Goal: Navigation & Orientation: Find specific page/section

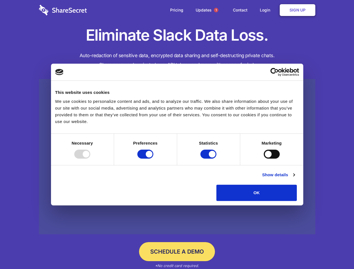
click at [90, 159] on div at bounding box center [82, 154] width 16 height 9
click at [153, 159] on input "Preferences" at bounding box center [145, 154] width 16 height 9
checkbox input "false"
click at [209, 159] on input "Statistics" at bounding box center [209, 154] width 16 height 9
checkbox input "false"
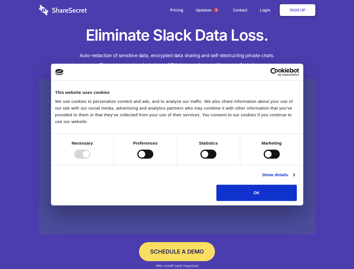
click at [264, 159] on input "Marketing" at bounding box center [272, 154] width 16 height 9
checkbox input "true"
click at [295, 178] on link "Show details" at bounding box center [278, 175] width 33 height 7
click at [0, 0] on li "Necessary 7 Necessary cookies help make a website usable by enabling basic func…" at bounding box center [0, 0] width 0 height 0
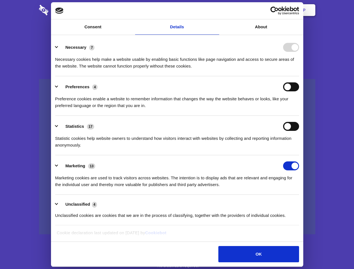
click at [216, 10] on span "1" at bounding box center [216, 10] width 4 height 4
